Goal: Use online tool/utility: Utilize a website feature to perform a specific function

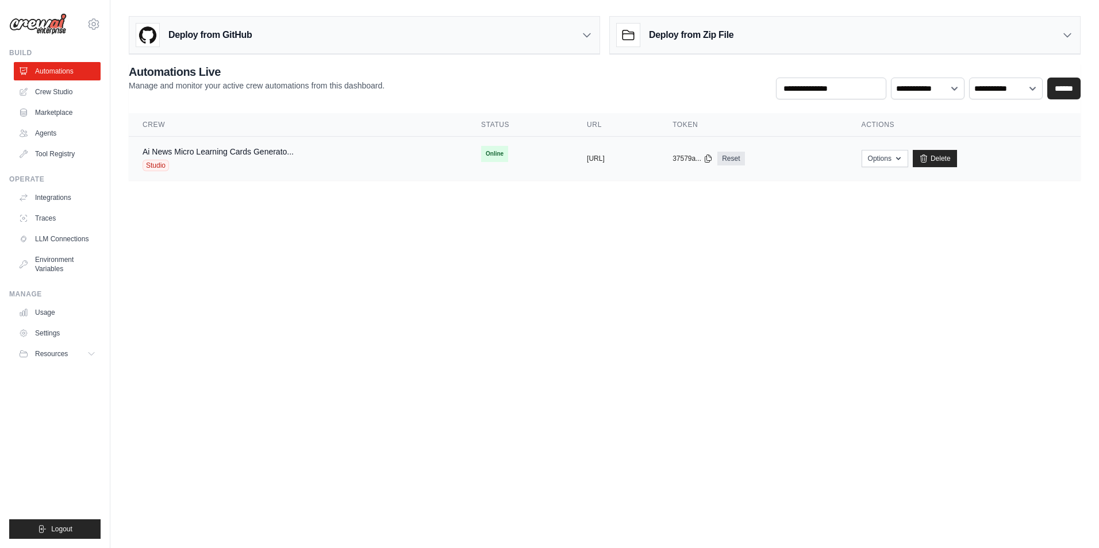
click at [220, 168] on div "Studio" at bounding box center [218, 165] width 151 height 11
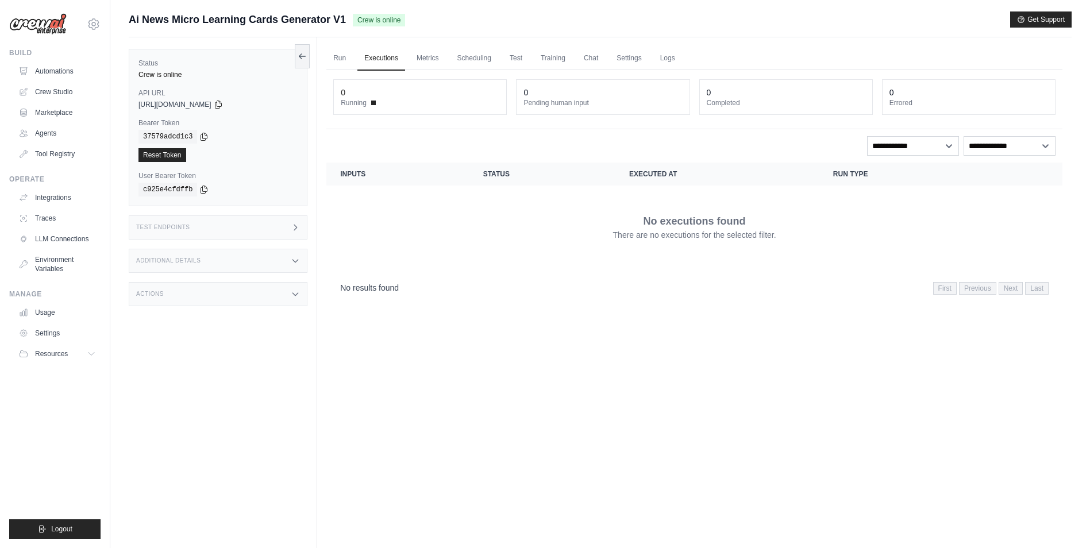
click at [225, 225] on div "Test Endpoints" at bounding box center [218, 228] width 179 height 24
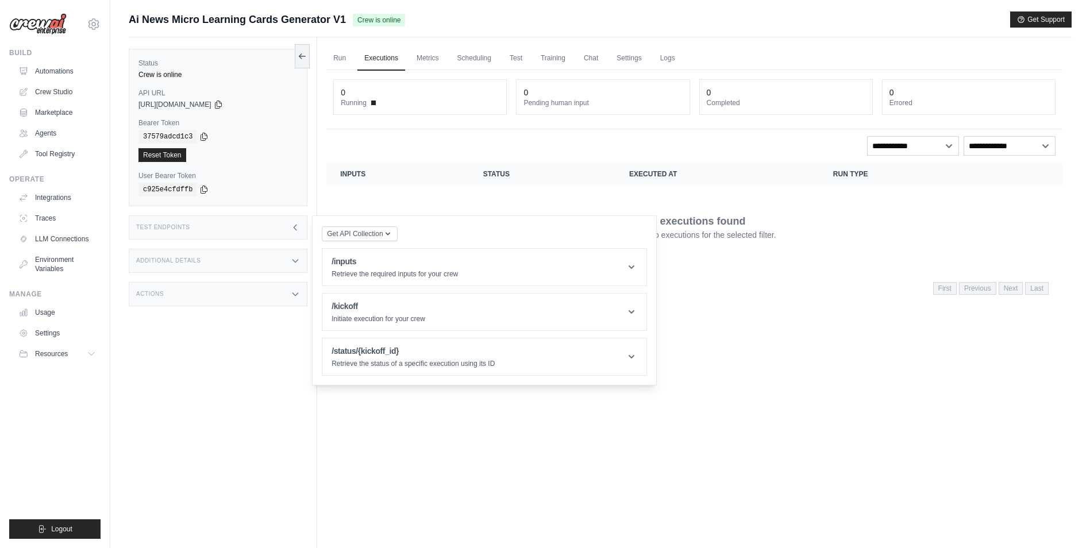
click at [786, 448] on div "Run Executions Metrics Scheduling Test Training Chat Settings Logs 0 Running 0 …" at bounding box center [694, 311] width 755 height 548
click at [522, 314] on header "/kickoff Initiate execution for your crew" at bounding box center [484, 312] width 324 height 37
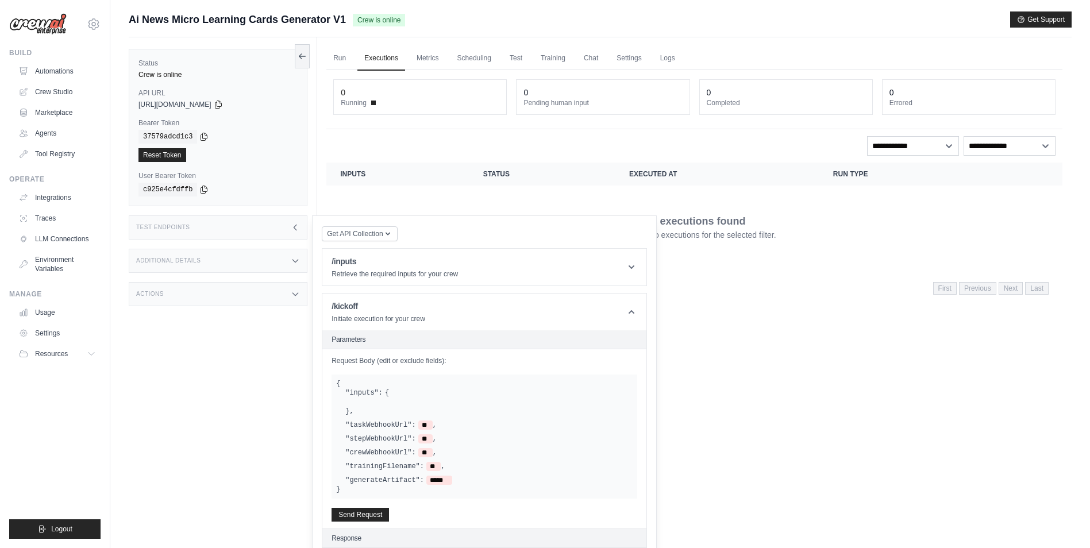
click at [751, 434] on div "Run Executions Metrics Scheduling Test Training Chat Settings Logs 0 Running 0 …" at bounding box center [694, 311] width 755 height 548
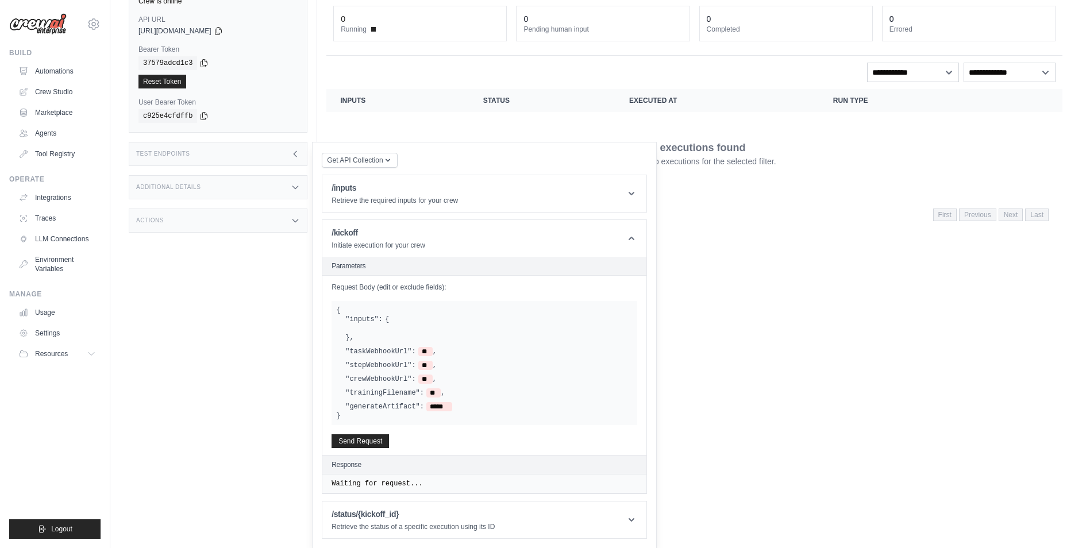
scroll to position [74, 0]
click at [603, 241] on header "/kickoff Initiate execution for your crew" at bounding box center [484, 238] width 324 height 37
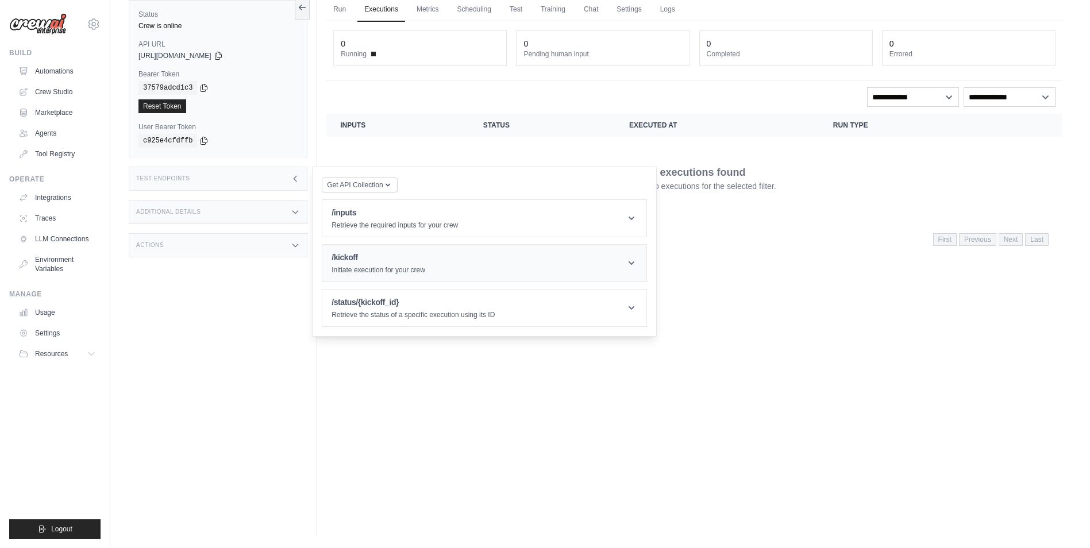
scroll to position [49, 0]
click at [540, 266] on header "/kickoff Initiate execution for your crew" at bounding box center [484, 263] width 324 height 37
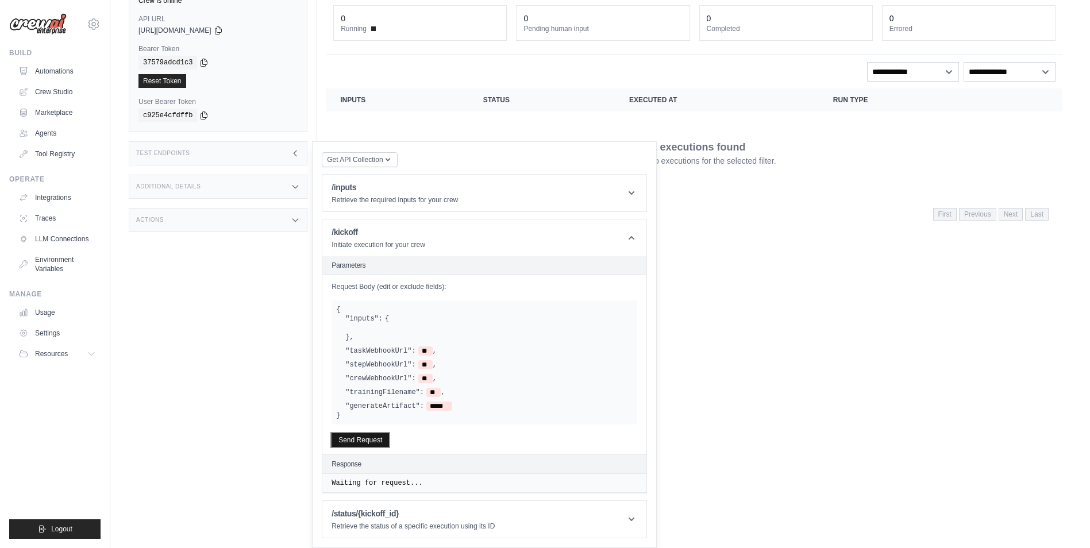
click at [386, 442] on button "Send Request" at bounding box center [360, 440] width 57 height 14
click at [421, 379] on span "**" at bounding box center [425, 378] width 14 height 9
click at [478, 327] on div at bounding box center [488, 328] width 287 height 9
click at [380, 332] on div at bounding box center [488, 328] width 287 height 9
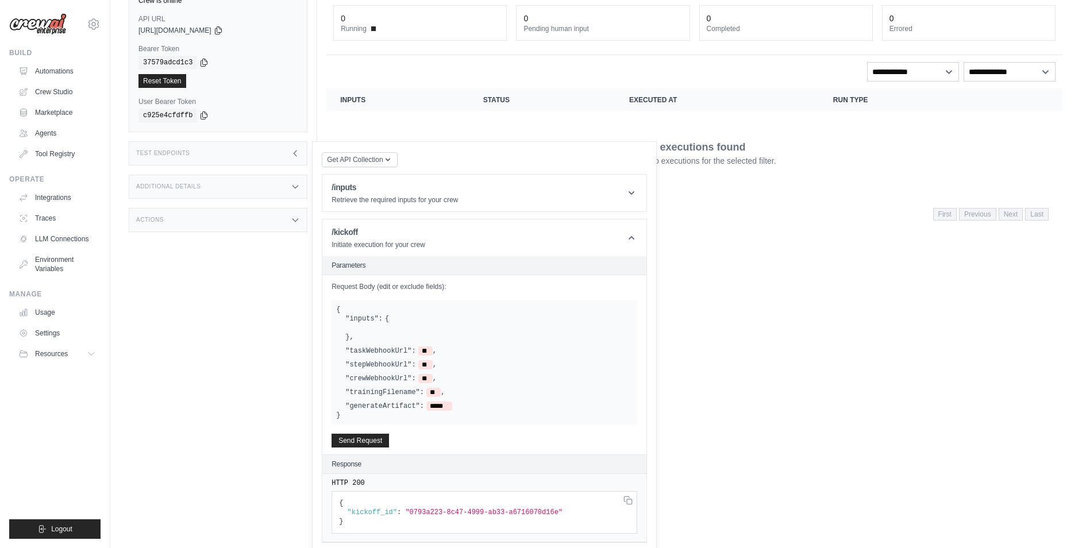
click at [380, 332] on div at bounding box center [488, 328] width 287 height 9
click at [405, 513] on span ""0793a223-8c47-4999-ab33-a6716070d16e"" at bounding box center [483, 513] width 157 height 8
drag, startPoint x: 405, startPoint y: 513, endPoint x: 515, endPoint y: 518, distance: 109.9
click at [515, 518] on pre "{ "kickoff_id" : "0793a223-8c47-4999-ab33-a6716070d16e" }" at bounding box center [485, 512] width 306 height 43
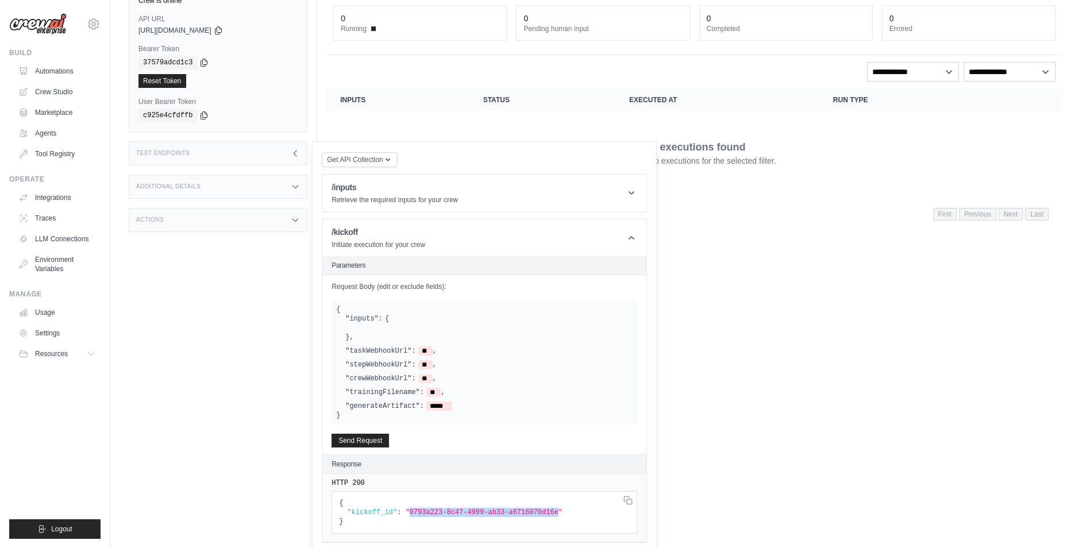
drag, startPoint x: 540, startPoint y: 513, endPoint x: 403, endPoint y: 517, distance: 136.8
click at [403, 517] on pre "{ "kickoff_id" : "0793a223-8c47-4999-ab33-a6716070d16e" }" at bounding box center [485, 512] width 306 height 43
copy span "0793a223-8c47-4999-ab33-a6716070d16e"
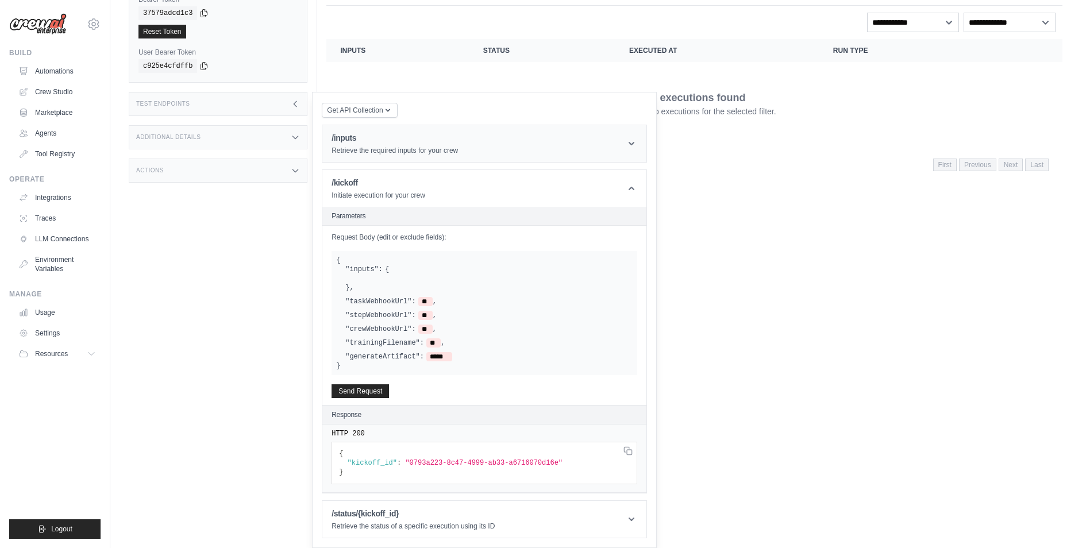
click at [544, 149] on header "/inputs Retrieve the required inputs for your crew" at bounding box center [484, 143] width 324 height 37
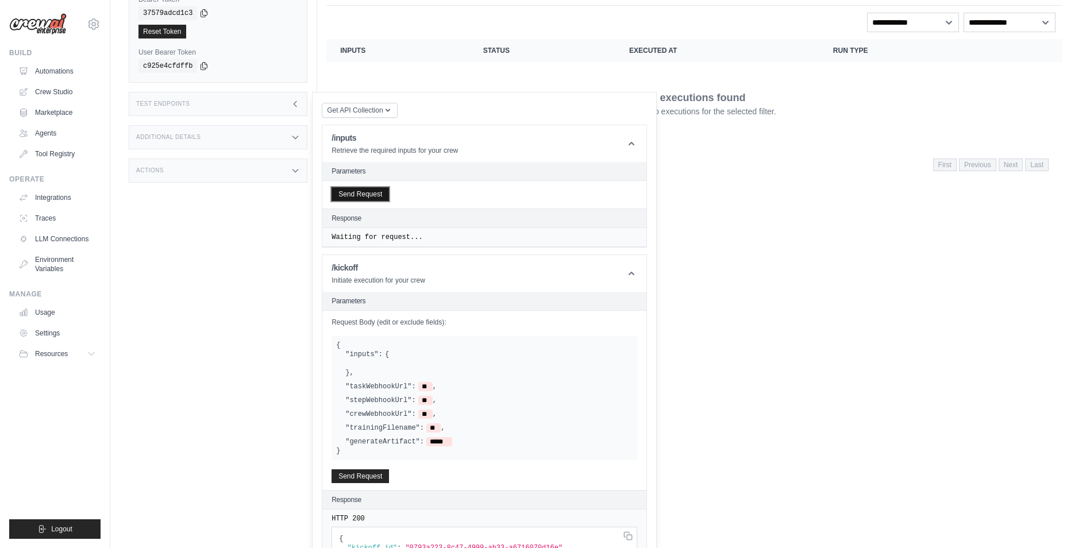
click at [383, 194] on button "Send Request" at bounding box center [360, 194] width 57 height 14
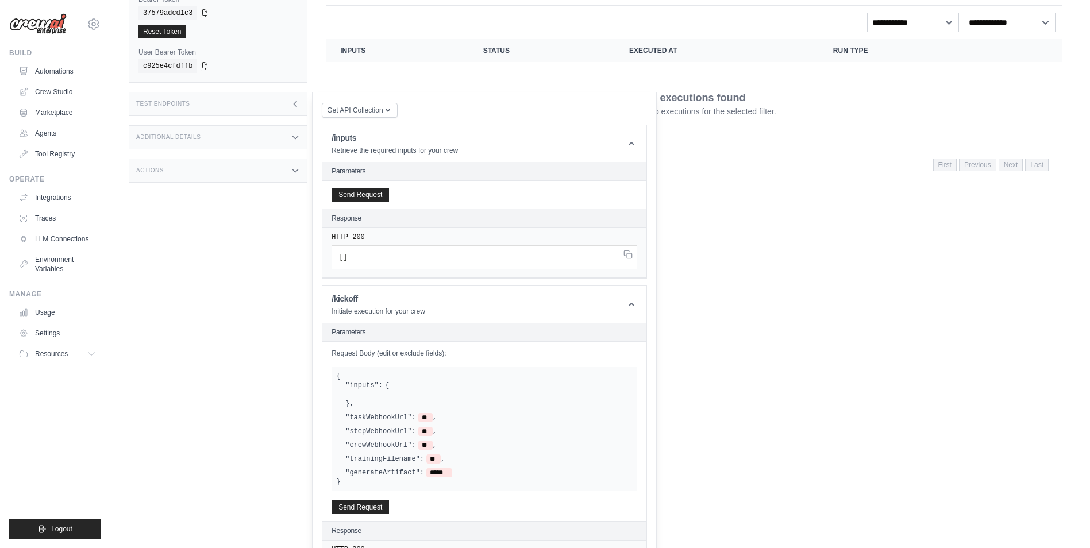
click at [408, 168] on h2 "Parameters" at bounding box center [485, 171] width 306 height 9
click at [633, 304] on icon at bounding box center [632, 304] width 6 height 3
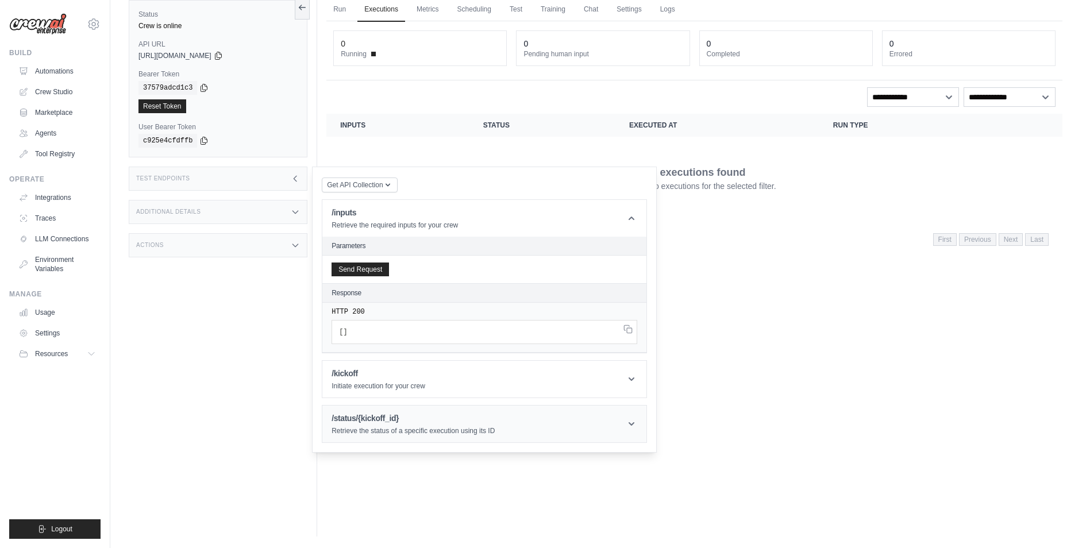
click at [624, 427] on header "/status/{kickoff_id} Retrieve the status of a specific execution using its ID" at bounding box center [484, 424] width 324 height 37
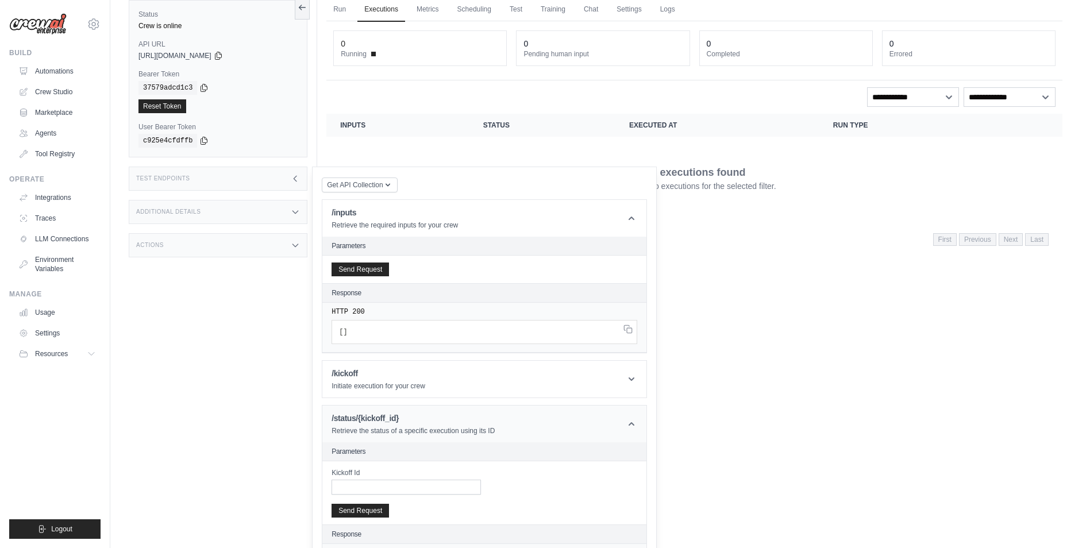
scroll to position [74, 0]
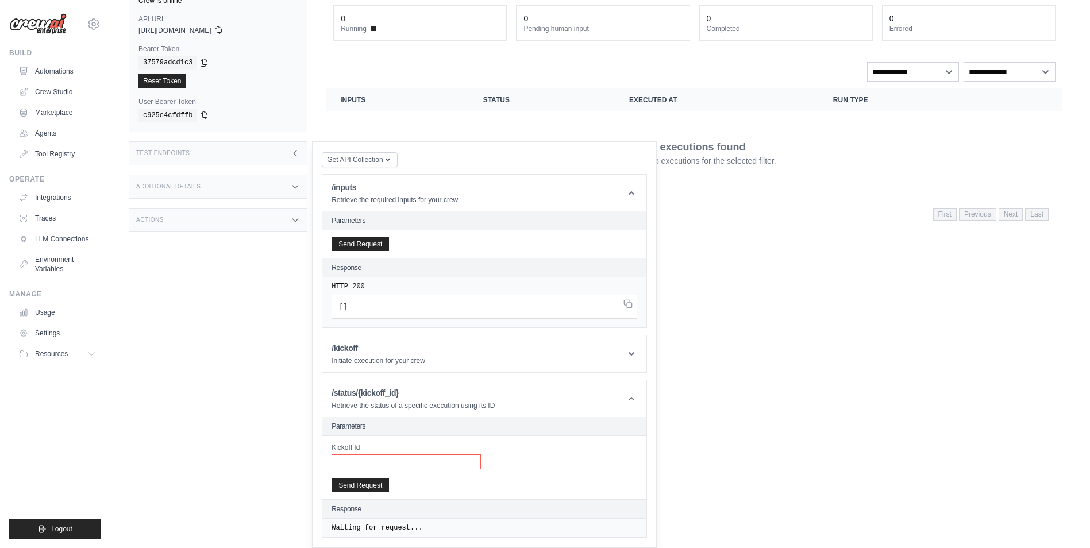
click at [464, 460] on input "Kickoff Id" at bounding box center [406, 462] width 149 height 15
paste input "**********"
type input "**********"
click at [369, 484] on button "Send Request" at bounding box center [360, 485] width 57 height 14
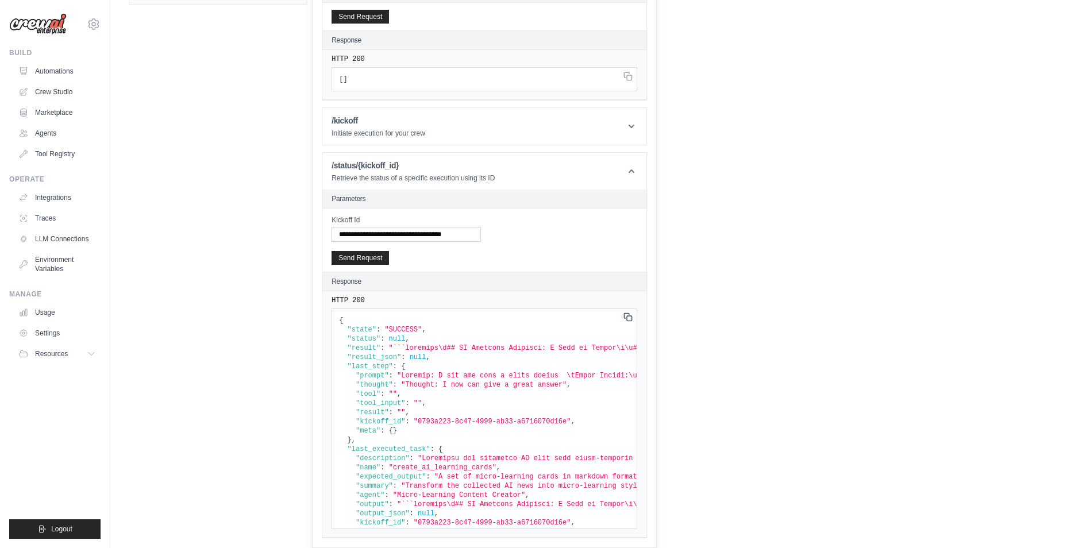
click at [626, 81] on icon at bounding box center [628, 76] width 9 height 9
click at [822, 228] on div "Run Executions Metrics Scheduling Test Training Chat Settings Logs 0 Running 0 …" at bounding box center [694, 10] width 755 height 548
click at [824, 199] on div "Run Executions Metrics Scheduling Test Training Chat Settings Logs 0 Running 0 …" at bounding box center [694, 10] width 755 height 548
